Goal: Check status: Check status

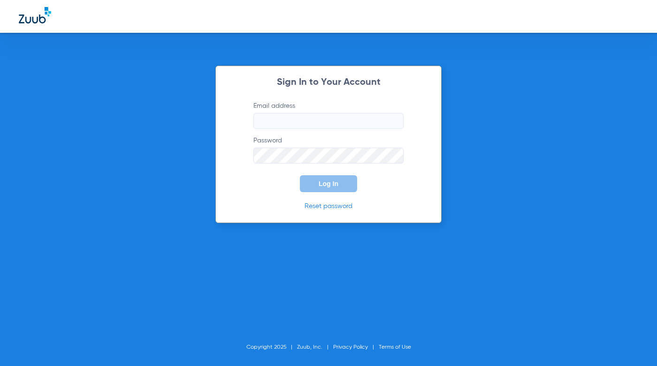
type input "[EMAIL_ADDRESS][DOMAIN_NAME]"
click at [326, 184] on span "Log In" at bounding box center [329, 184] width 20 height 8
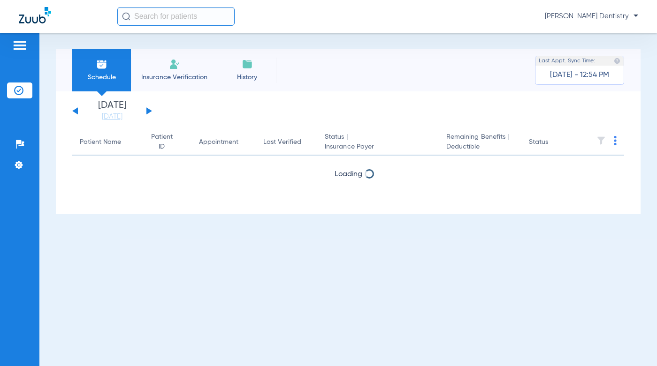
click at [149, 113] on button at bounding box center [149, 110] width 6 height 7
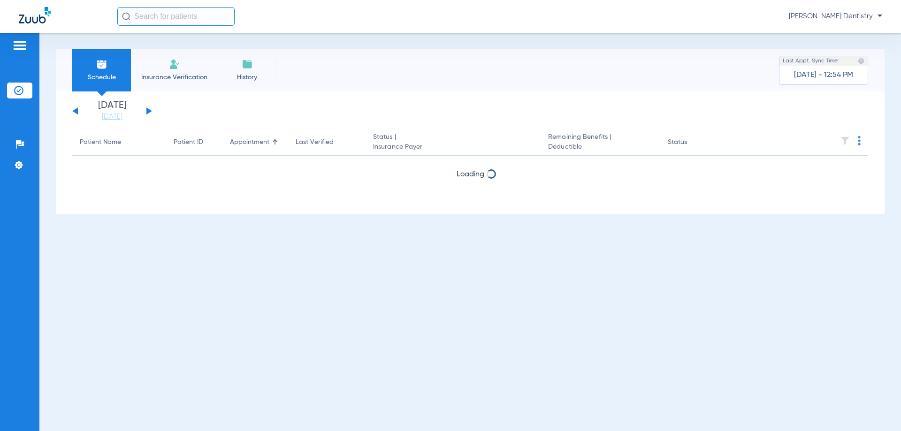
click at [74, 111] on button at bounding box center [75, 110] width 6 height 7
click at [149, 110] on button at bounding box center [149, 110] width 6 height 7
drag, startPoint x: 409, startPoint y: 77, endPoint x: 370, endPoint y: 104, distance: 47.0
click at [392, 91] on div "Schedule Insurance Verification History Last Appt. Sync Time: [DATE] - 12:54 PM" at bounding box center [470, 70] width 828 height 42
click at [288, 115] on app-single-date-navigator "[DATE] [DATE] [DATE] [DATE] [DATE] [DATE] [DATE] [DATE] [DATE] [DATE] [DATE] [D…" at bounding box center [470, 111] width 796 height 21
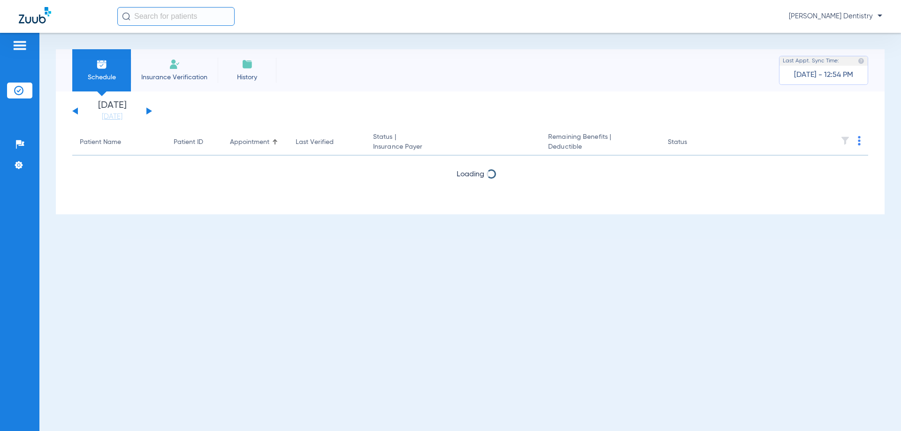
click at [288, 115] on app-single-date-navigator "[DATE] [DATE] [DATE] [DATE] [DATE] [DATE] [DATE] [DATE] [DATE] [DATE] [DATE] [D…" at bounding box center [470, 111] width 796 height 21
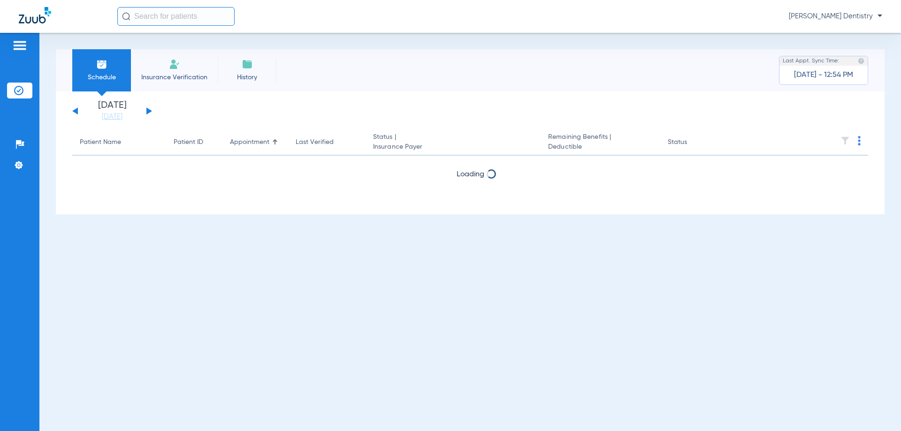
click at [288, 115] on app-single-date-navigator "[DATE] [DATE] [DATE] [DATE] [DATE] [DATE] [DATE] [DATE] [DATE] [DATE] [DATE] [D…" at bounding box center [470, 111] width 796 height 21
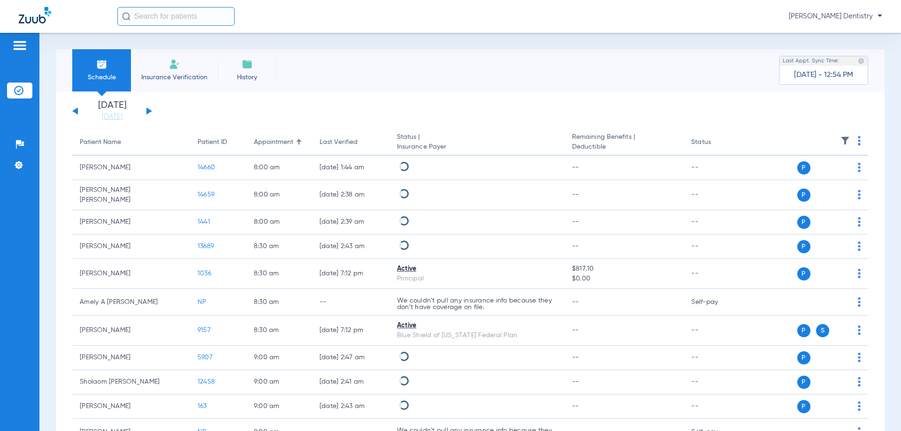
click at [288, 115] on app-single-date-navigator "[DATE] [DATE] [DATE] [DATE] [DATE] [DATE] [DATE] [DATE] [DATE] [DATE] [DATE] [D…" at bounding box center [470, 111] width 796 height 21
drag, startPoint x: 535, startPoint y: 112, endPoint x: 520, endPoint y: 127, distance: 20.6
click at [533, 114] on app-single-date-navigator "[DATE] [DATE] [DATE] [DATE] [DATE] [DATE] [DATE] [DATE] [DATE] [DATE] [DATE] [D…" at bounding box center [470, 111] width 796 height 21
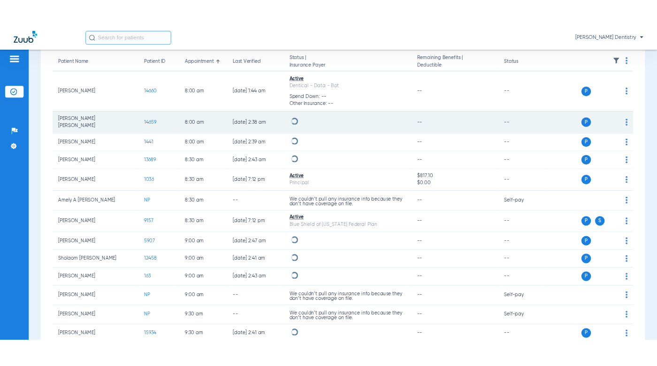
scroll to position [94, 0]
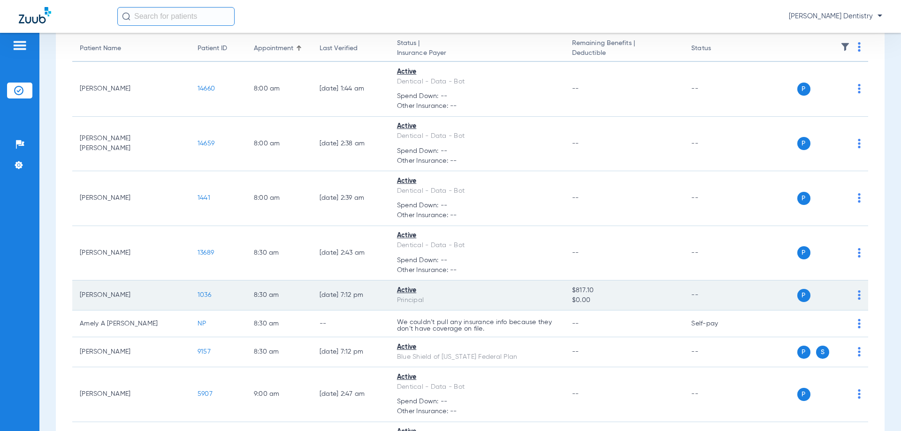
click at [656, 297] on div "P S" at bounding box center [804, 295] width 114 height 13
click at [656, 297] on img at bounding box center [859, 294] width 3 height 9
click at [656, 333] on span "Verify Now" at bounding box center [823, 332] width 44 height 7
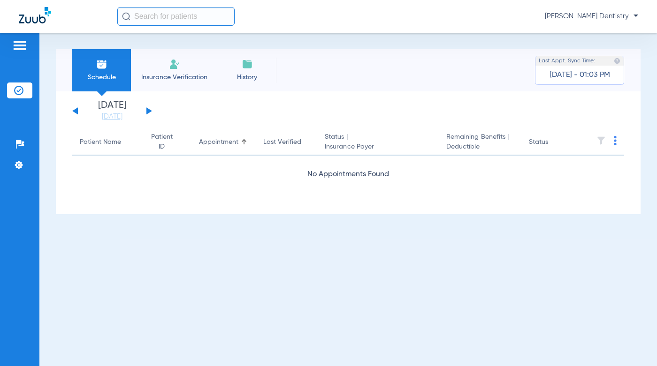
scroll to position [0, 0]
